Goal: Navigation & Orientation: Find specific page/section

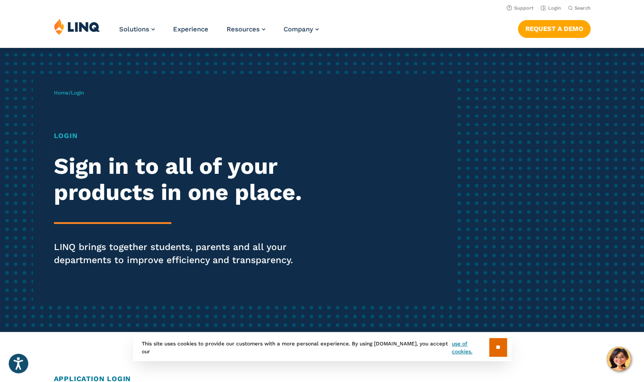
click at [77, 143] on div "Login Sign in to all of your products in one place. LINQ brings together studen…" at bounding box center [178, 211] width 248 height 160
click at [67, 126] on div "Home / Login Login Sign in to all of your products in one place. LINQ brings to…" at bounding box center [255, 189] width 403 height 223
click at [68, 137] on h1 "Login" at bounding box center [178, 136] width 248 height 10
click at [74, 95] on span "Login" at bounding box center [77, 93] width 13 height 6
click at [70, 93] on span "Home / Login" at bounding box center [69, 93] width 30 height 6
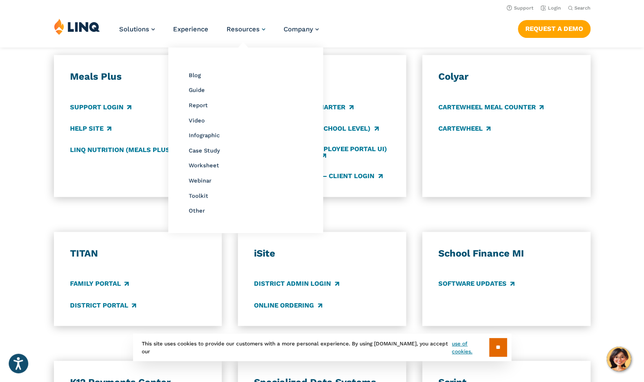
scroll to position [452, 0]
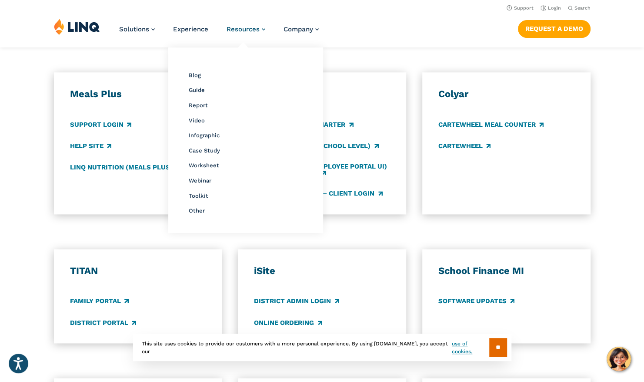
click at [228, 28] on span "Resources" at bounding box center [243, 29] width 33 height 8
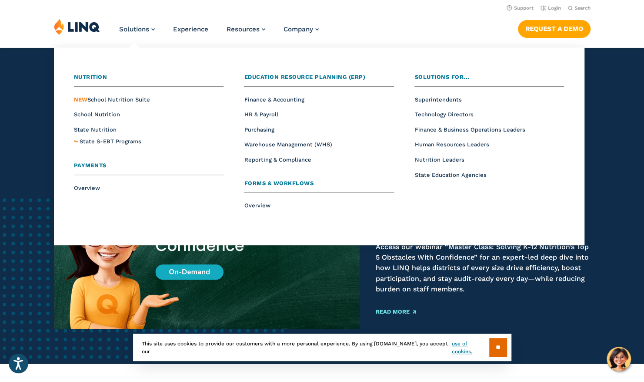
click at [153, 34] on li "Solutions Nutrition Overview NEW School Nutrition Suite School Nutrition State …" at bounding box center [137, 32] width 36 height 29
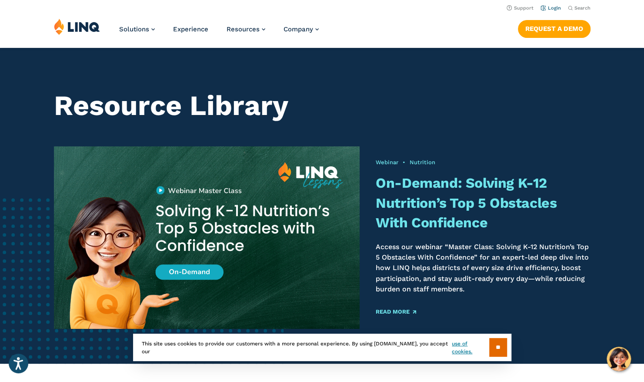
click at [557, 10] on link "Login" at bounding box center [551, 8] width 20 height 6
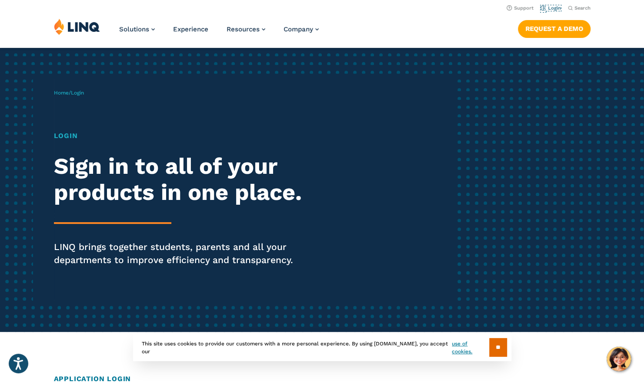
click at [557, 10] on link "Login" at bounding box center [551, 8] width 20 height 6
click at [69, 136] on h1 "Login" at bounding box center [178, 136] width 248 height 10
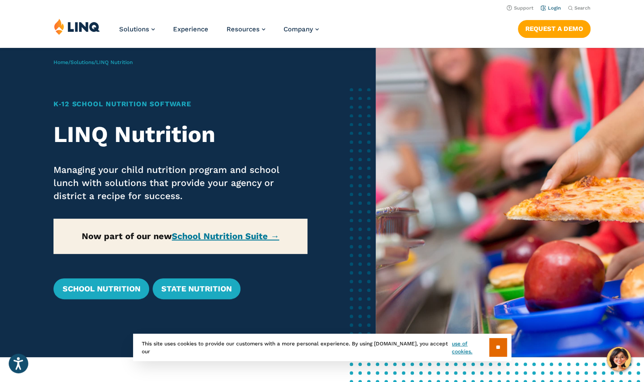
click at [548, 4] on li "Login" at bounding box center [551, 8] width 20 height 10
click at [552, 9] on link "Login" at bounding box center [551, 8] width 20 height 6
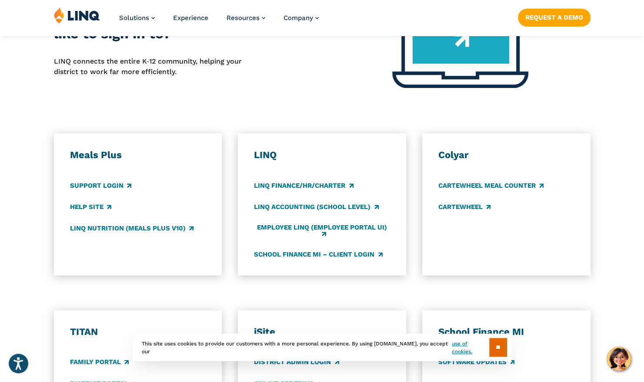
scroll to position [435, 0]
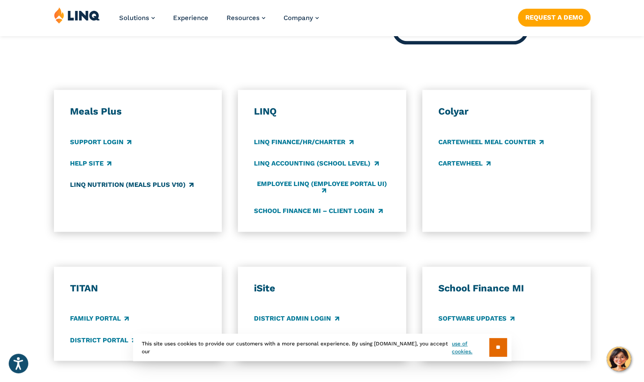
click at [161, 189] on link "LINQ Nutrition (Meals Plus v10)" at bounding box center [132, 185] width 124 height 10
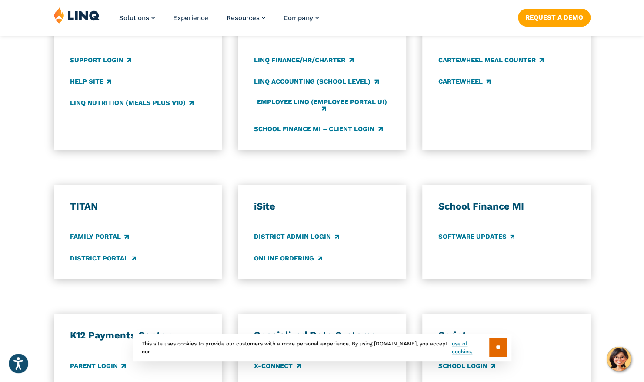
scroll to position [566, 0]
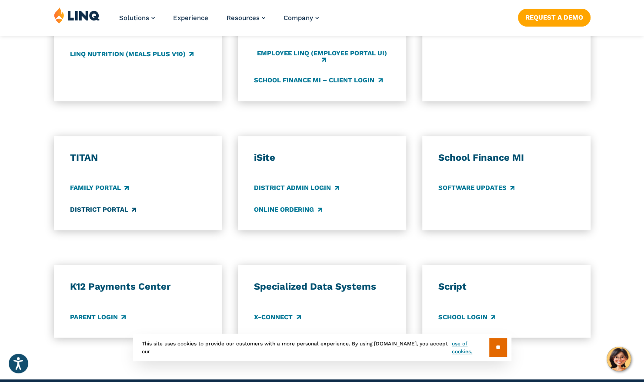
click at [121, 214] on link "District Portal" at bounding box center [103, 209] width 66 height 10
